Goal: Information Seeking & Learning: Find specific page/section

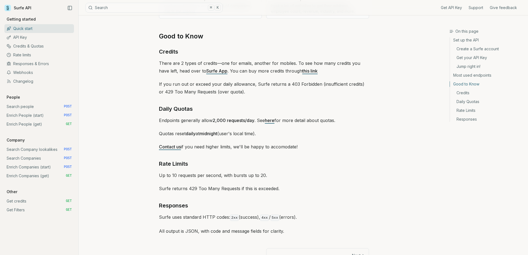
scroll to position [766, 0]
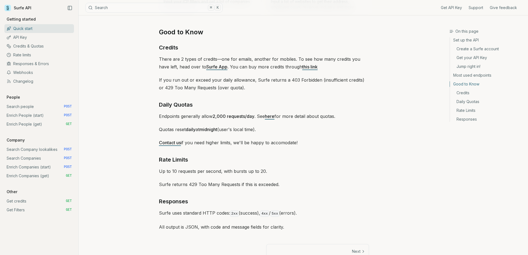
click at [28, 46] on link "Credits & Quotas" at bounding box center [39, 46] width 70 height 9
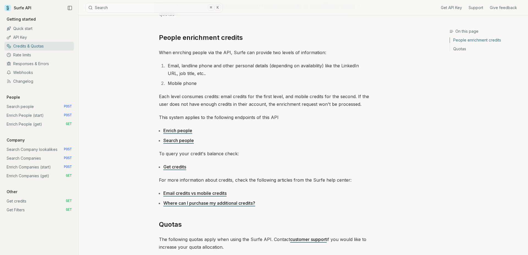
scroll to position [30, 0]
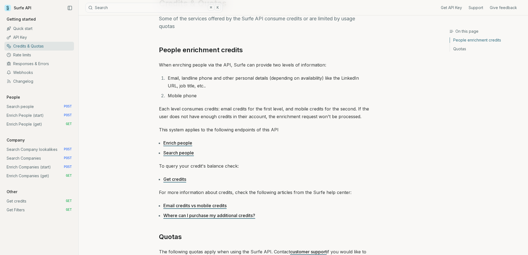
click at [170, 178] on link "Get credits" at bounding box center [174, 180] width 23 height 6
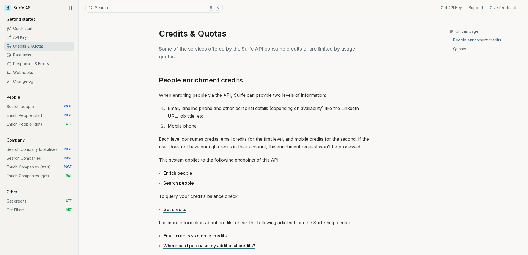
scroll to position [1, 0]
click at [212, 245] on link "Where can I purchase my additional credits?" at bounding box center [209, 246] width 92 height 6
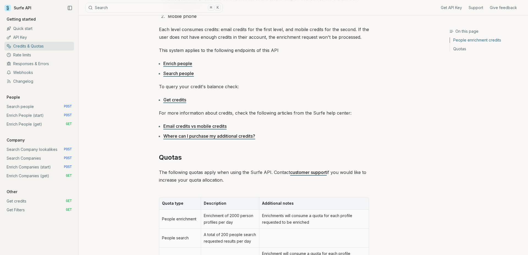
scroll to position [110, 0]
